Goal: Leave review/rating

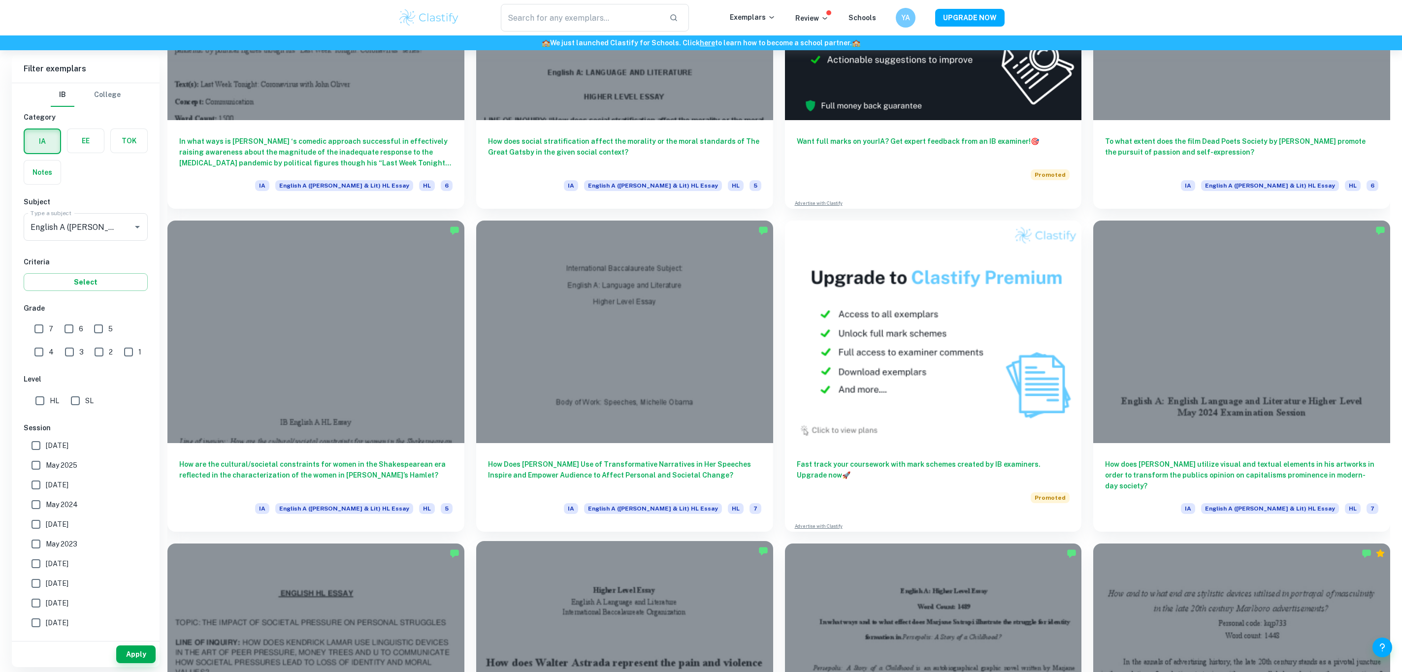
scroll to position [738, 0]
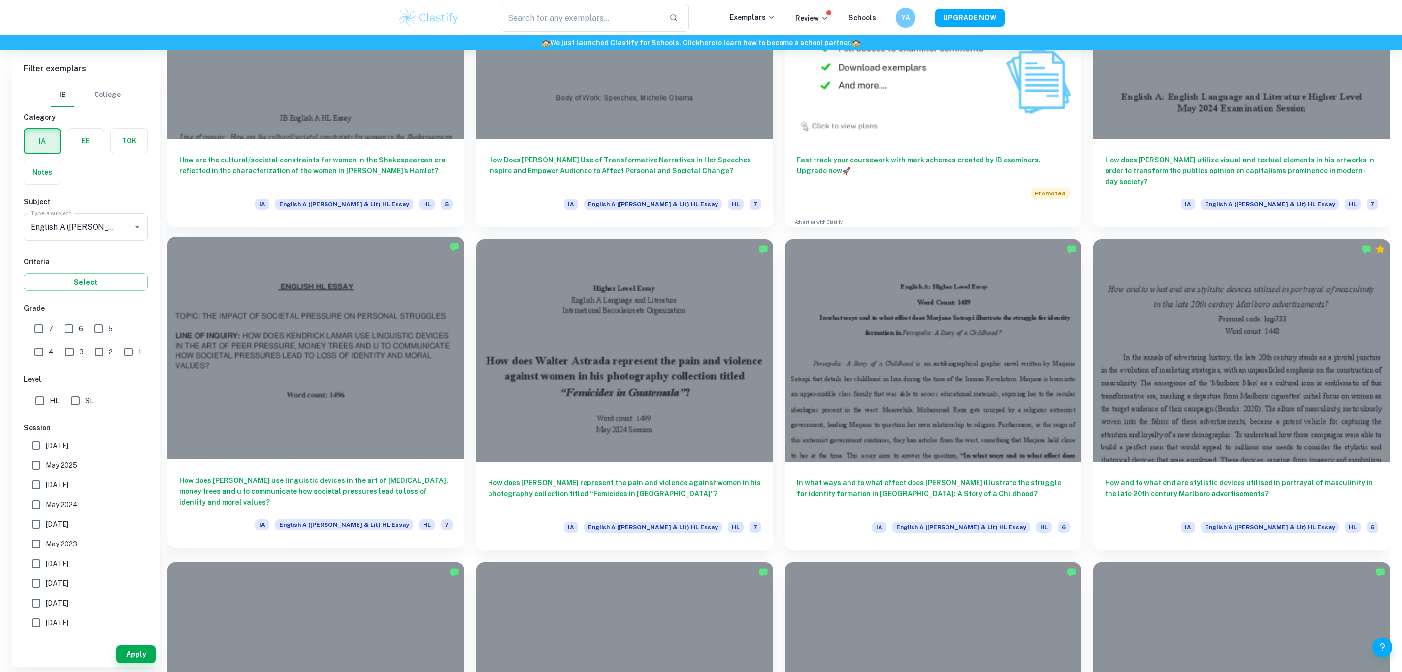
click at [359, 295] on div at bounding box center [315, 348] width 297 height 223
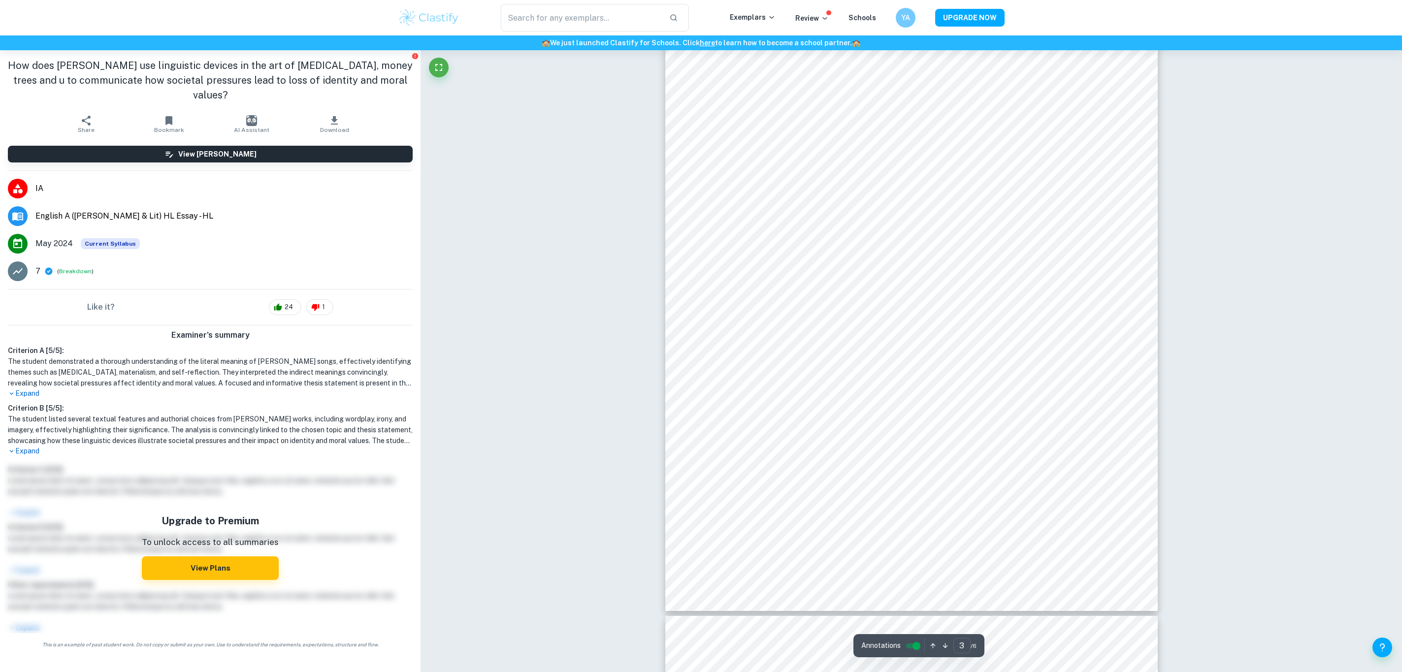
scroll to position [1699, 0]
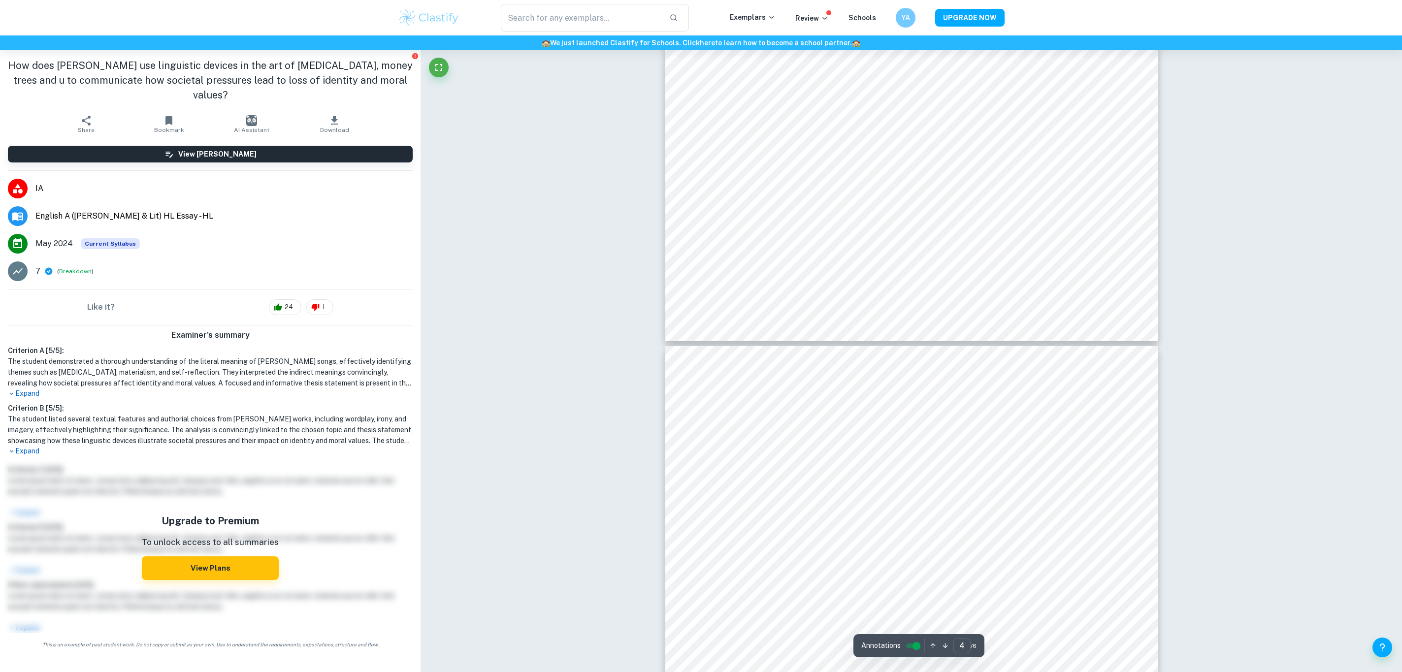
type input "5"
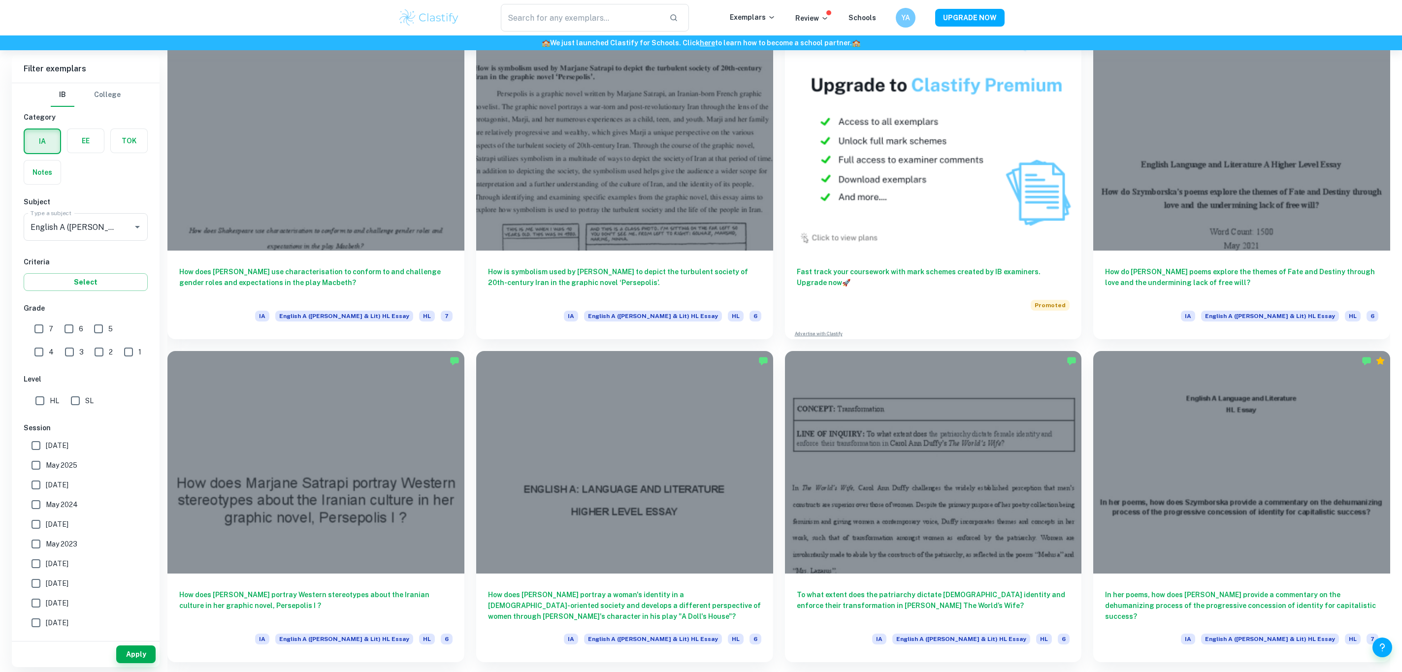
scroll to position [1920, 0]
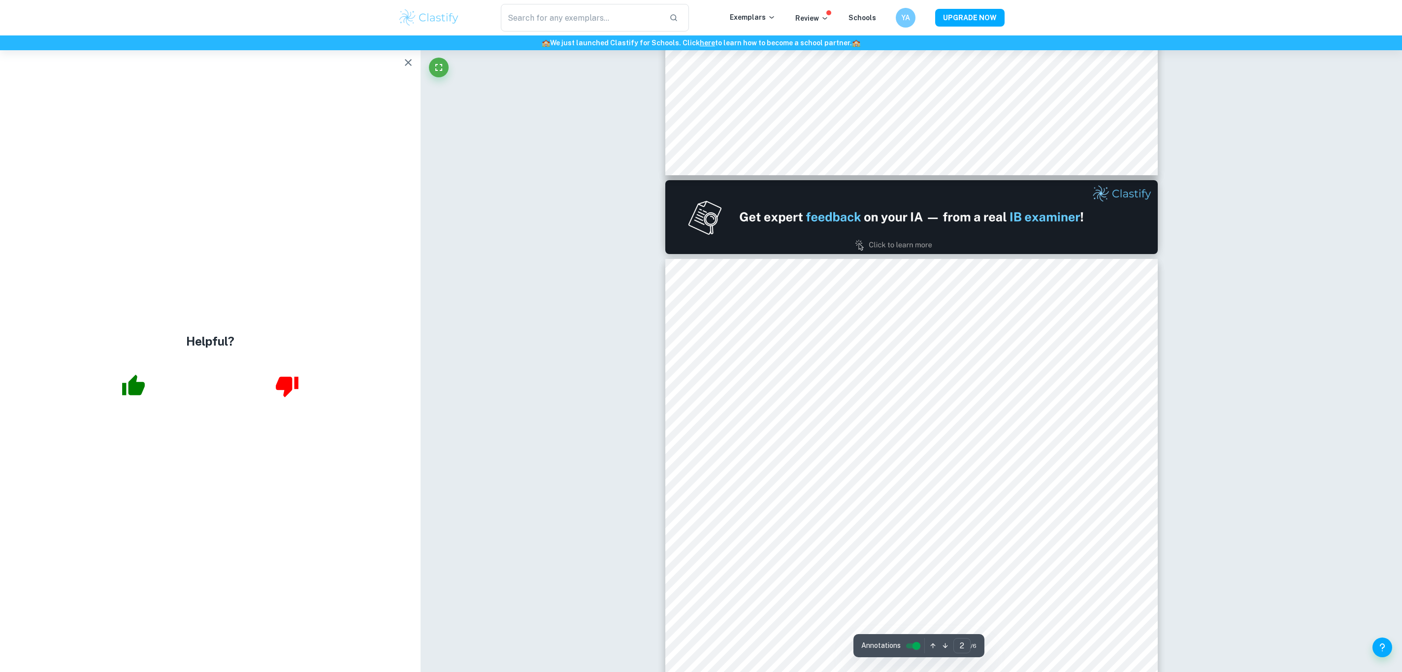
scroll to position [738, 0]
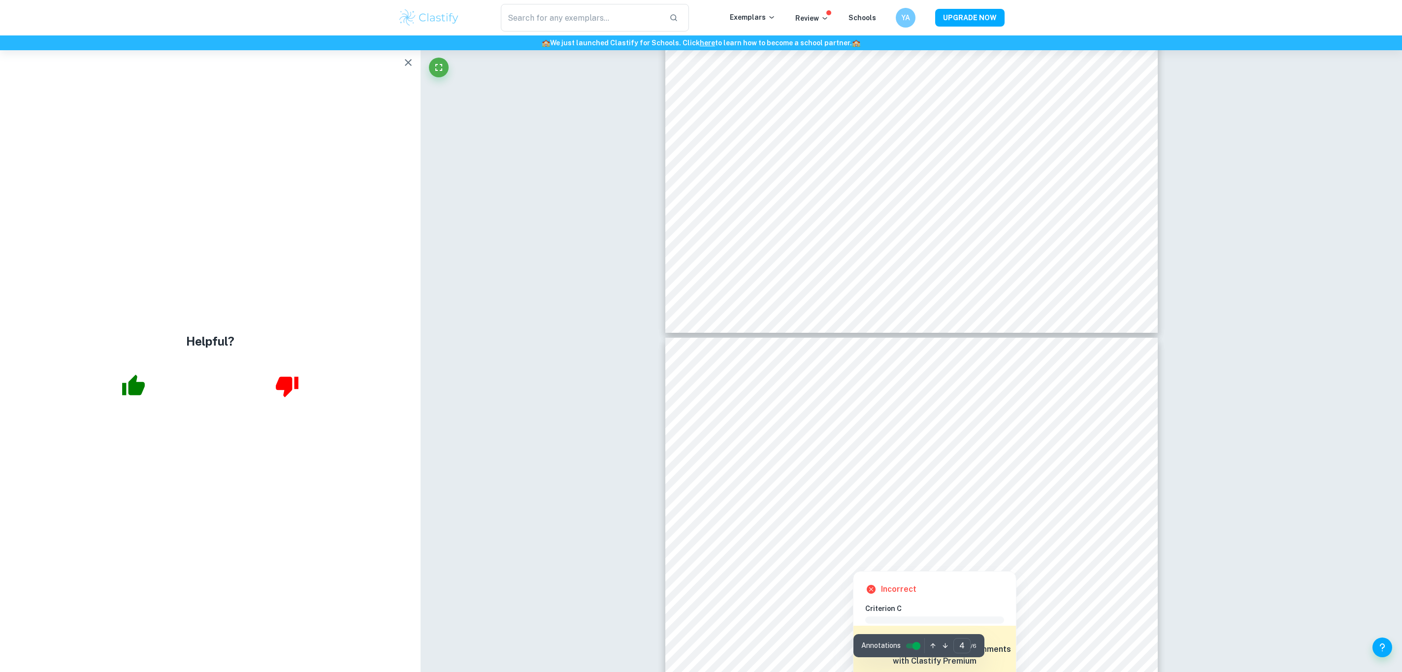
type input "3"
